Goal: Task Accomplishment & Management: Manage account settings

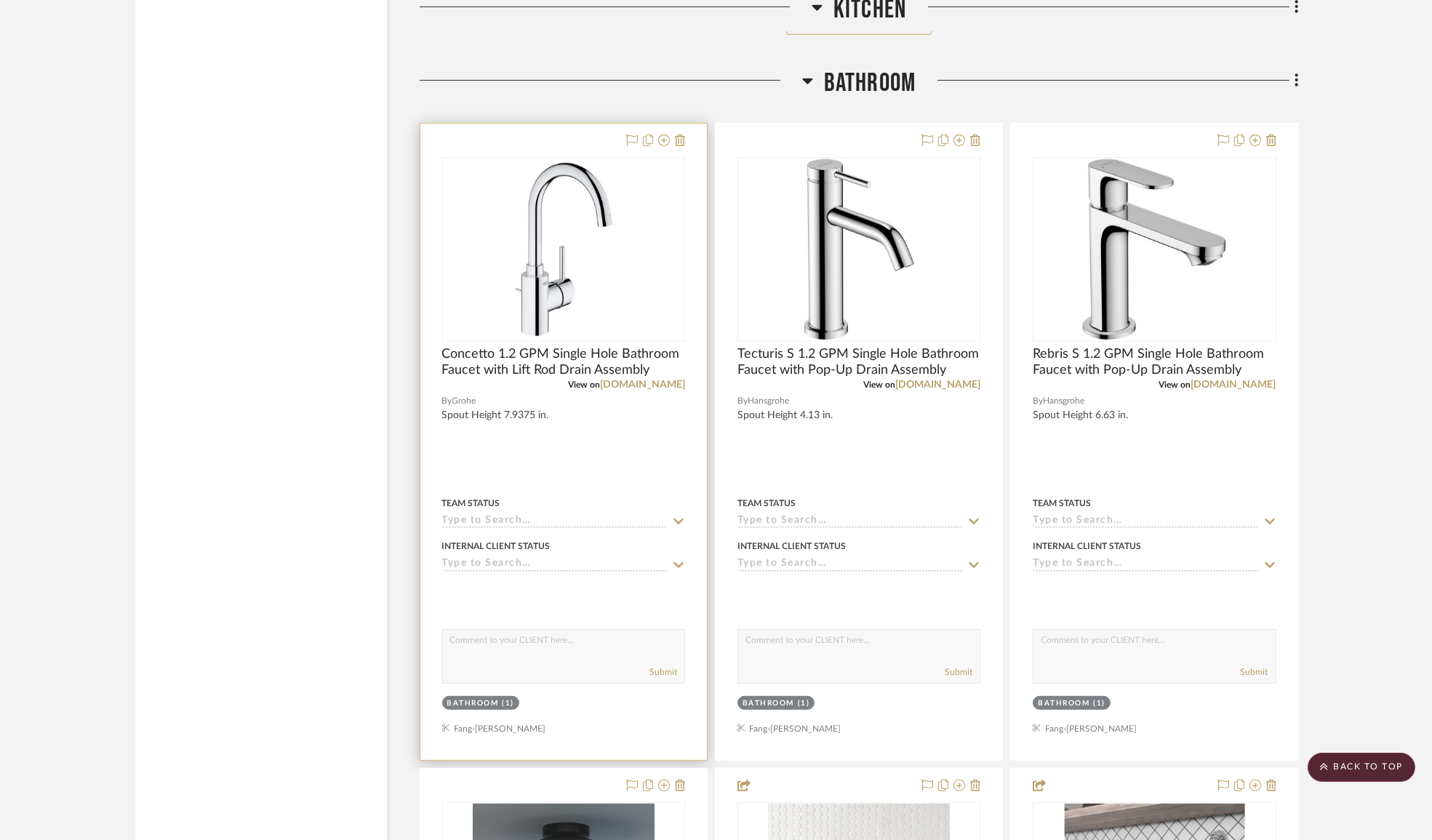
scroll to position [2313, 0]
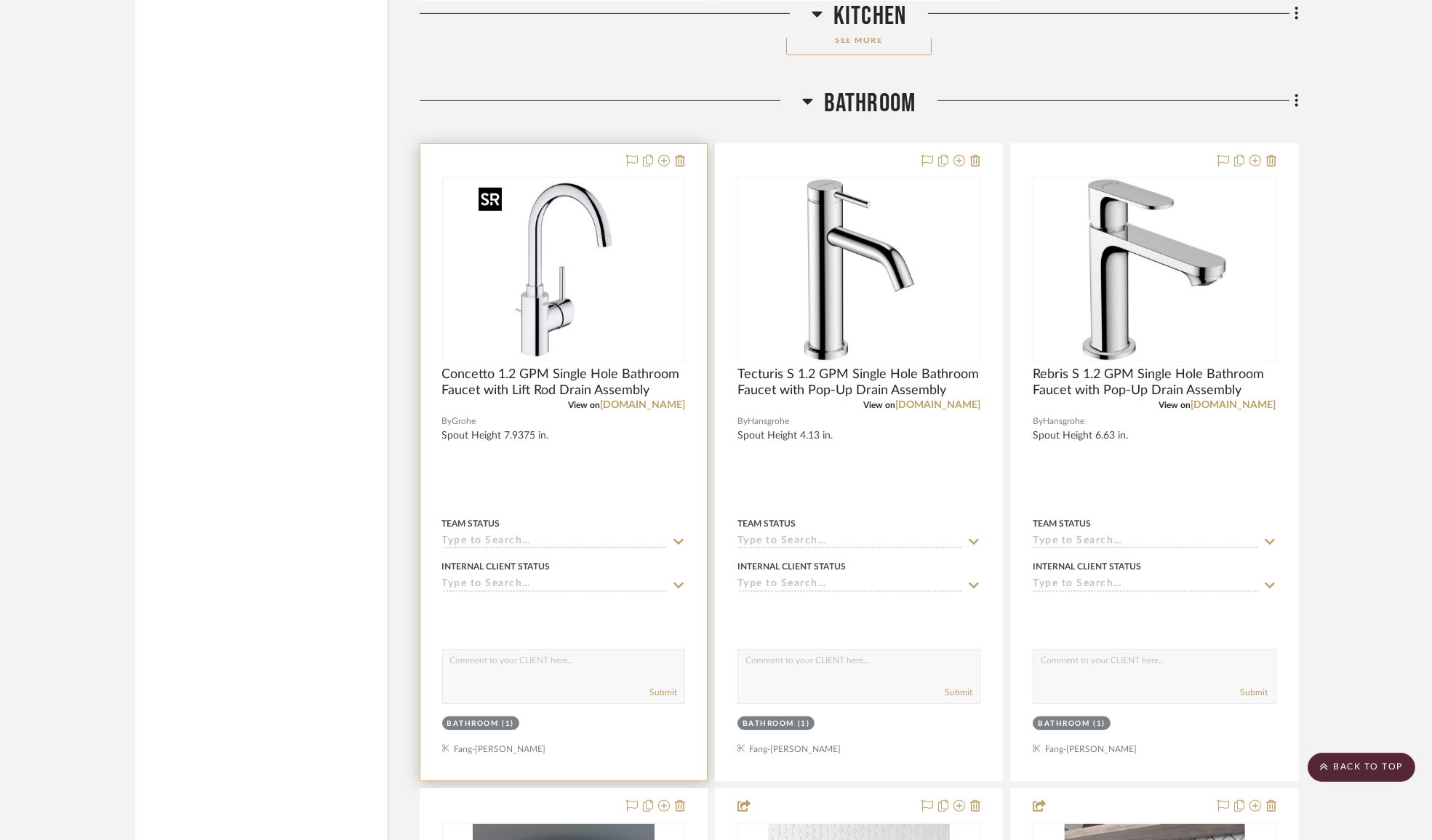
click at [579, 279] on img "0" at bounding box center [564, 269] width 182 height 182
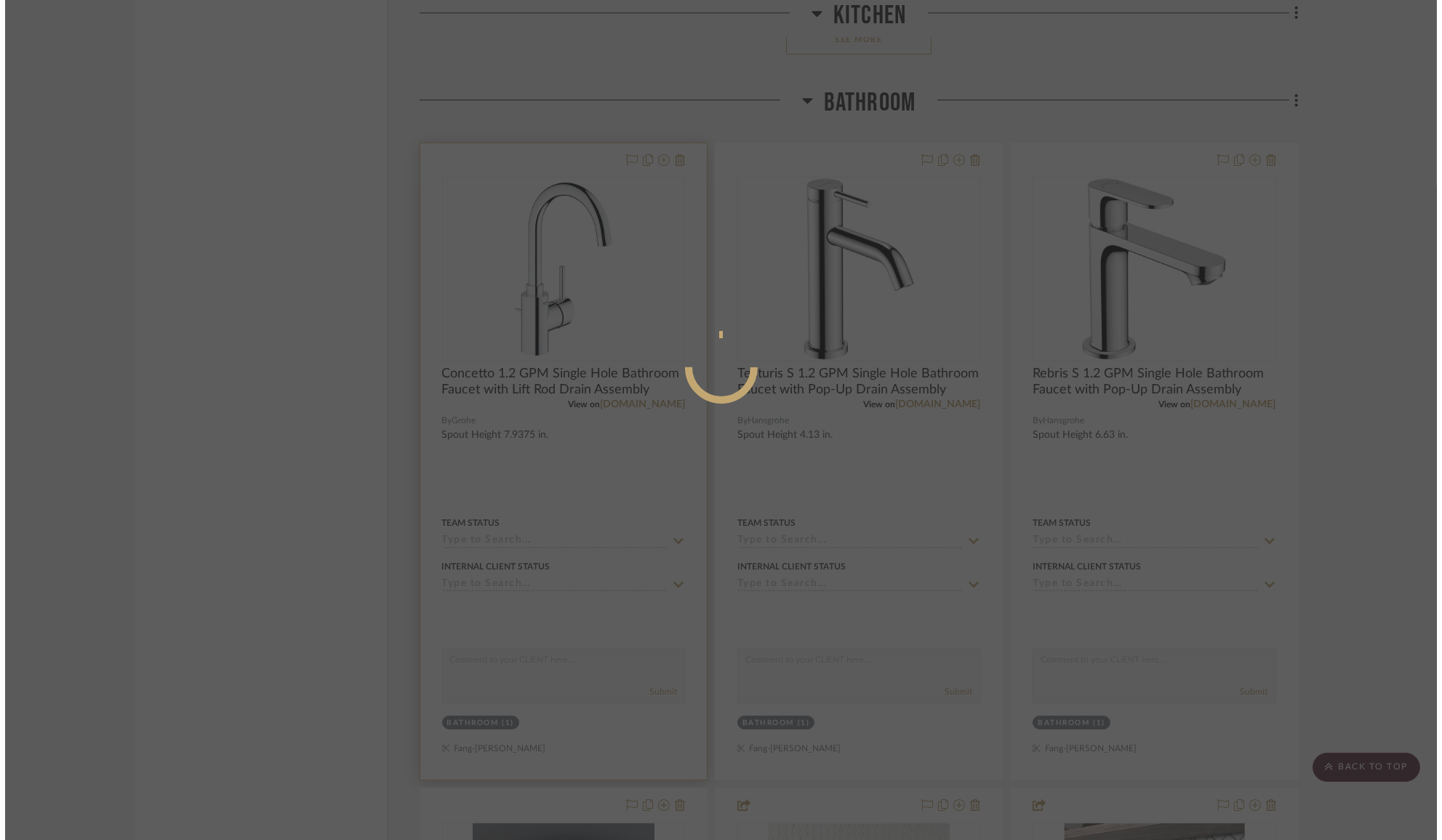
scroll to position [0, 0]
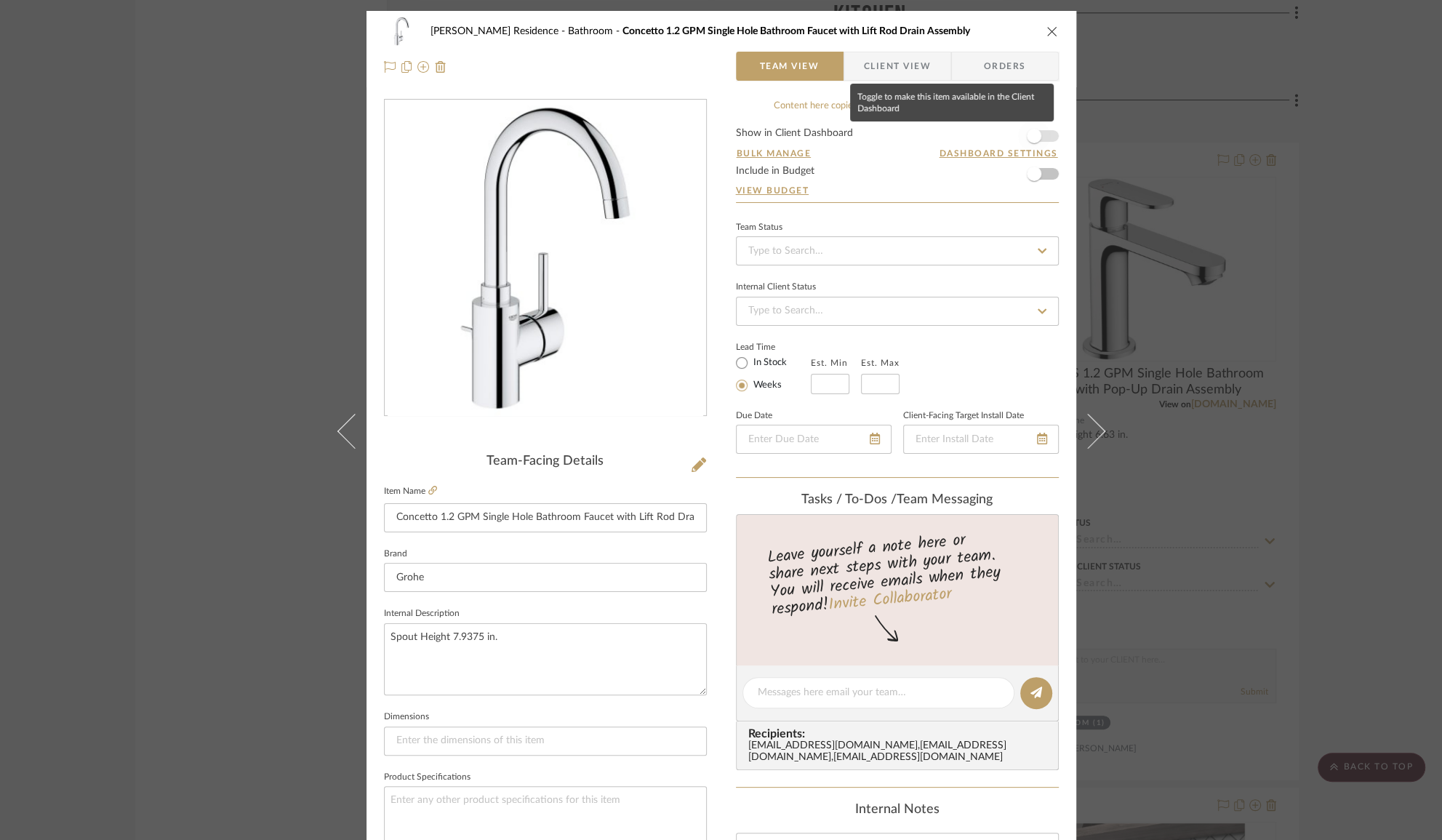
click at [1036, 137] on span "button" at bounding box center [1033, 135] width 32 height 32
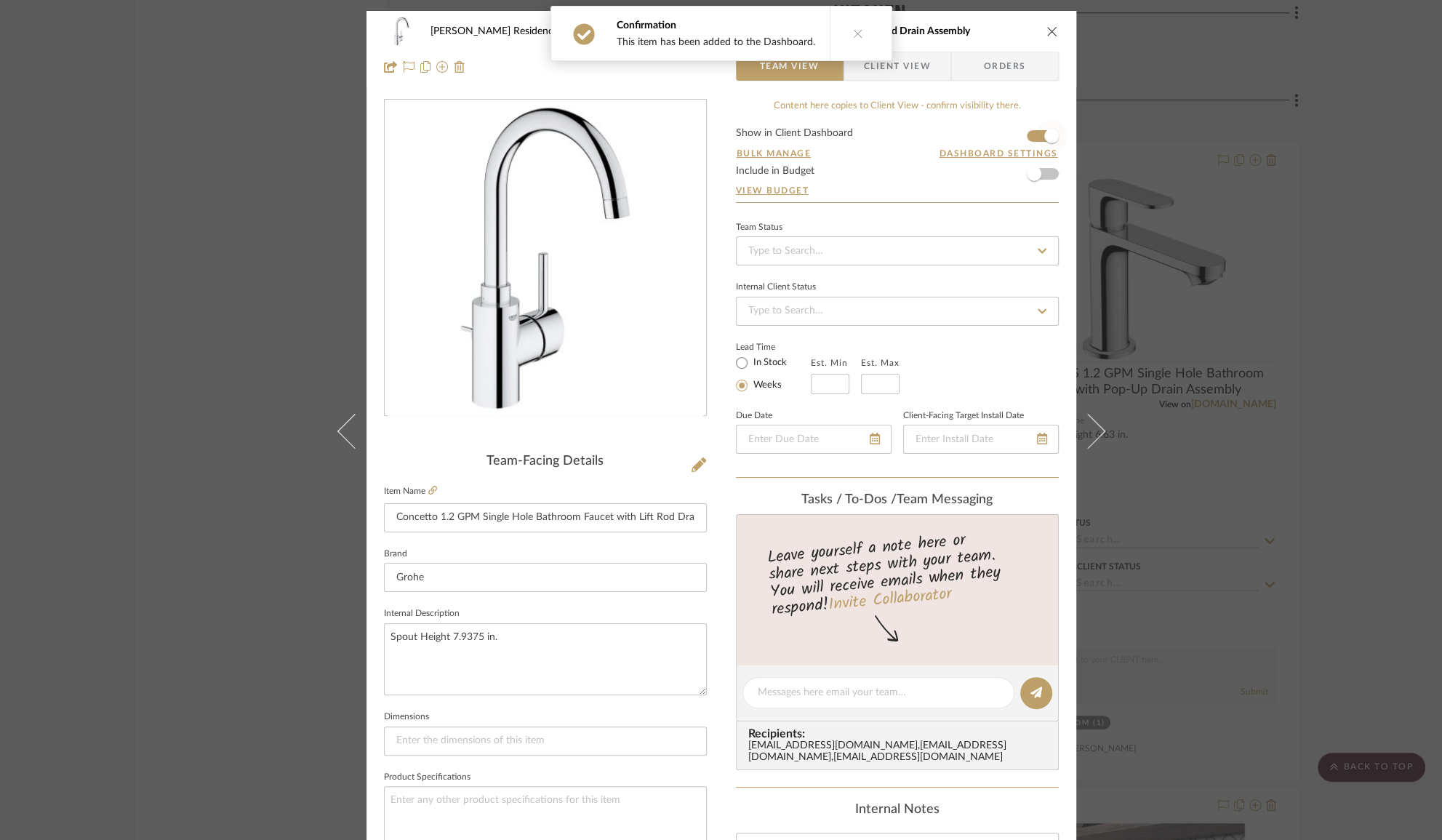
click at [1044, 139] on span "button" at bounding box center [1051, 135] width 15 height 15
click at [1119, 163] on div "[PERSON_NAME] Residence Bathroom Concetto 1.2 GPM Single Hole Bathroom Faucet w…" at bounding box center [721, 420] width 1442 height 840
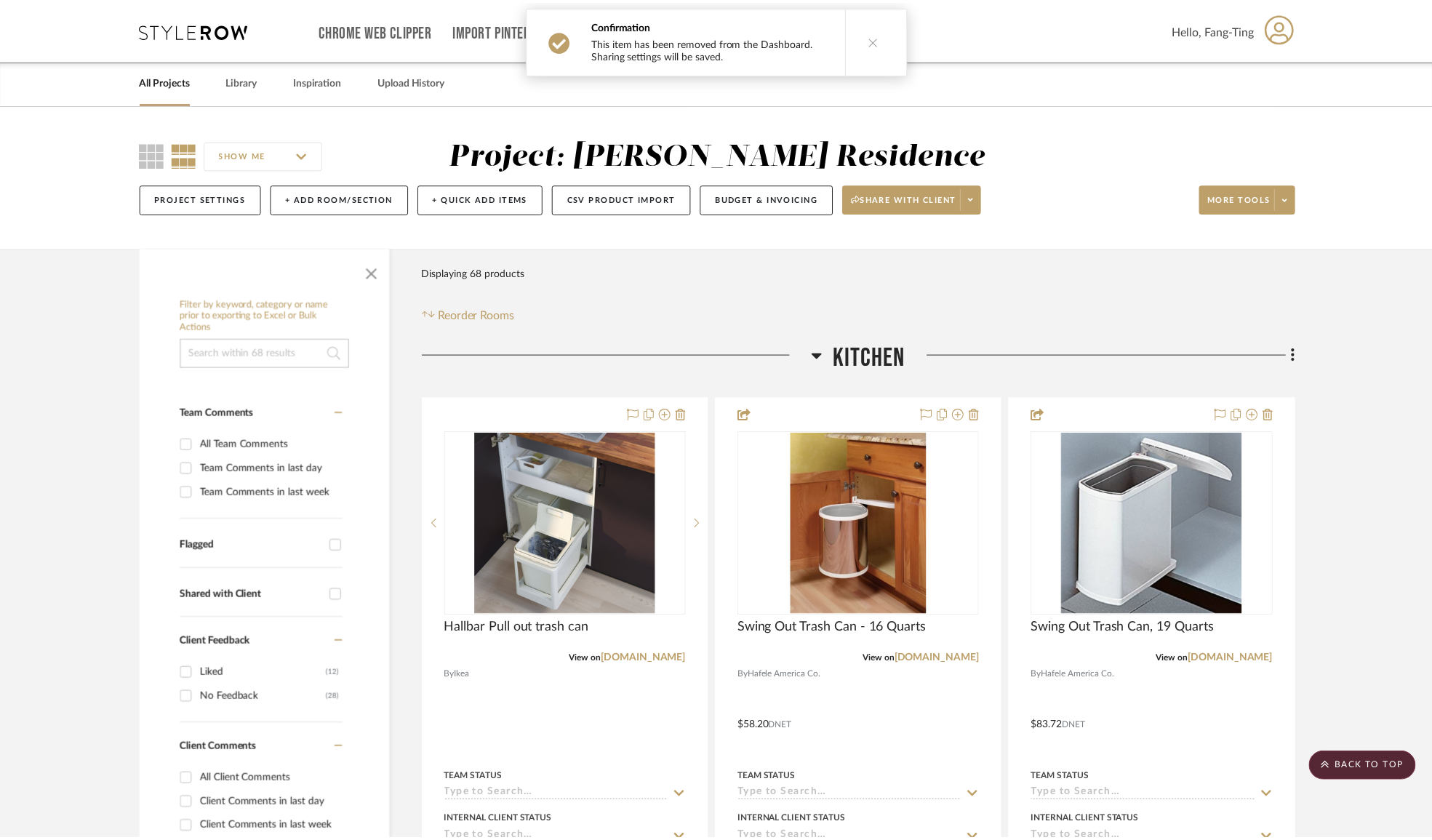
scroll to position [2313, 0]
